Goal: Find specific page/section

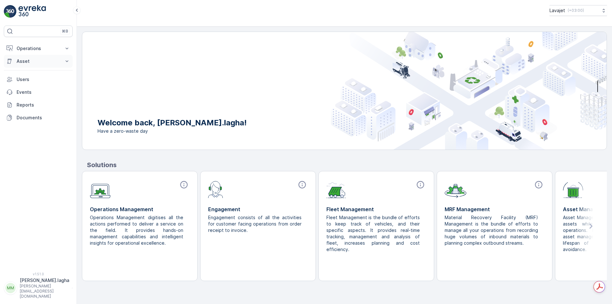
click at [32, 61] on p "Asset" at bounding box center [38, 61] width 43 height 6
click at [27, 74] on p "Assets" at bounding box center [23, 72] width 14 height 6
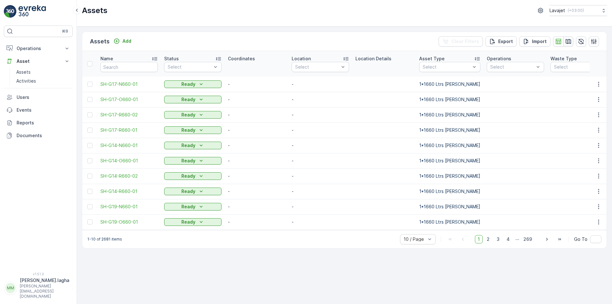
click at [569, 42] on icon "button" at bounding box center [568, 41] width 6 height 6
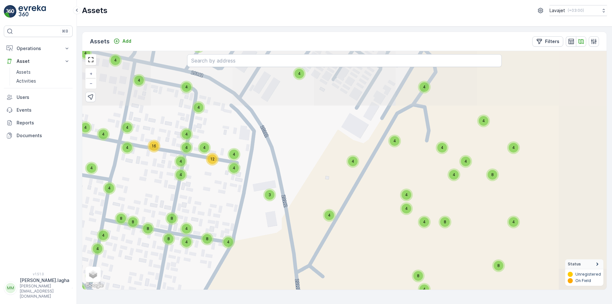
drag, startPoint x: 411, startPoint y: 127, endPoint x: 338, endPoint y: 253, distance: 144.8
click at [338, 253] on div "4 4 4 4 4 4 4 8 4 4 4 4 4 4 4 4 4 4 4 4 4 4 4 4 4 4 4 4 4 11 6 4 4 4 4 4 10 8 9…" at bounding box center [344, 170] width 524 height 238
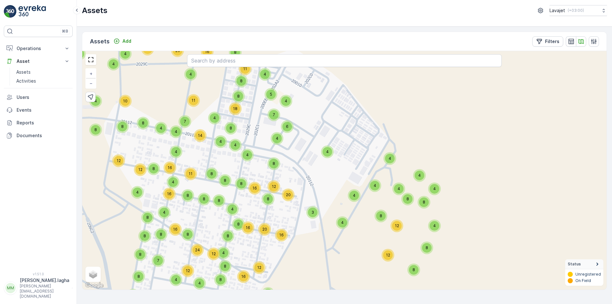
drag, startPoint x: 351, startPoint y: 204, endPoint x: 330, endPoint y: 187, distance: 26.2
click at [330, 187] on div "4 8 8 16 8 8 8 12 8 8 8 4 4 4 4 19 6 8 12 10 17 8 12 4 8 4 4 8 4 8 12 5 8 8 24 …" at bounding box center [344, 170] width 524 height 238
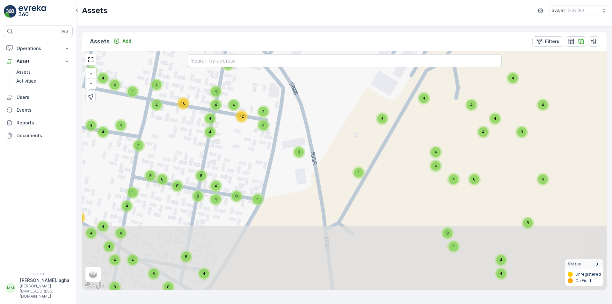
drag, startPoint x: 411, startPoint y: 152, endPoint x: 359, endPoint y: 53, distance: 111.7
click at [359, 53] on div "4 4 4 4 4 4 4 8 4 4 4 4 4 4 4 4 4 4 4 4 4 4 4 4 4 4 4 4 4 11 6 4 4 4 4 4 10 8 9…" at bounding box center [344, 170] width 524 height 238
